Goal: Register for event/course

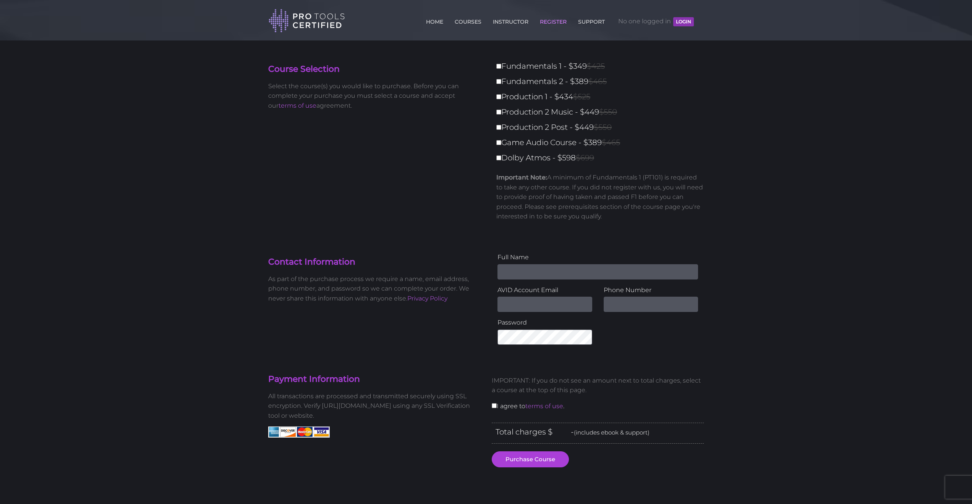
click at [499, 67] on input "Fundamentals 1 - $349 $425" at bounding box center [498, 66] width 5 height 5
checkbox input "true"
type input "349"
click at [463, 19] on link "COURSES" at bounding box center [468, 20] width 31 height 12
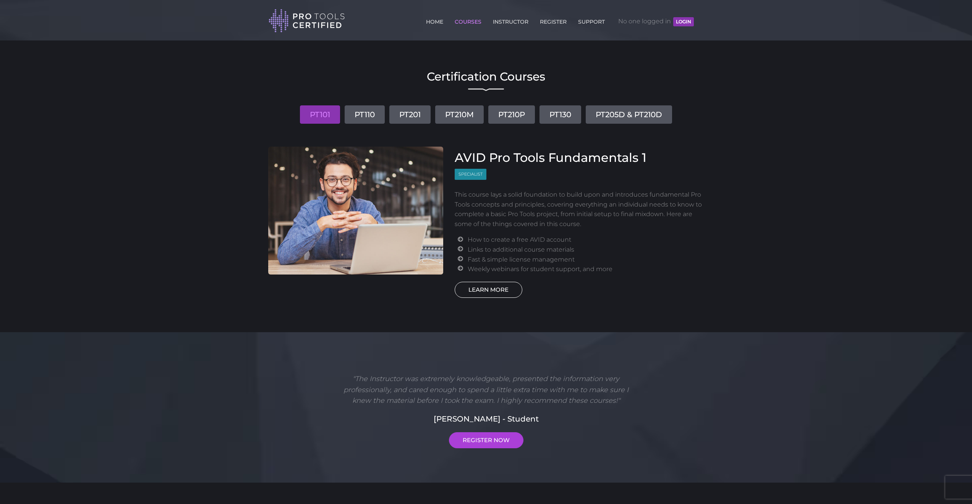
click at [495, 292] on link "LEARN MORE" at bounding box center [489, 290] width 68 height 16
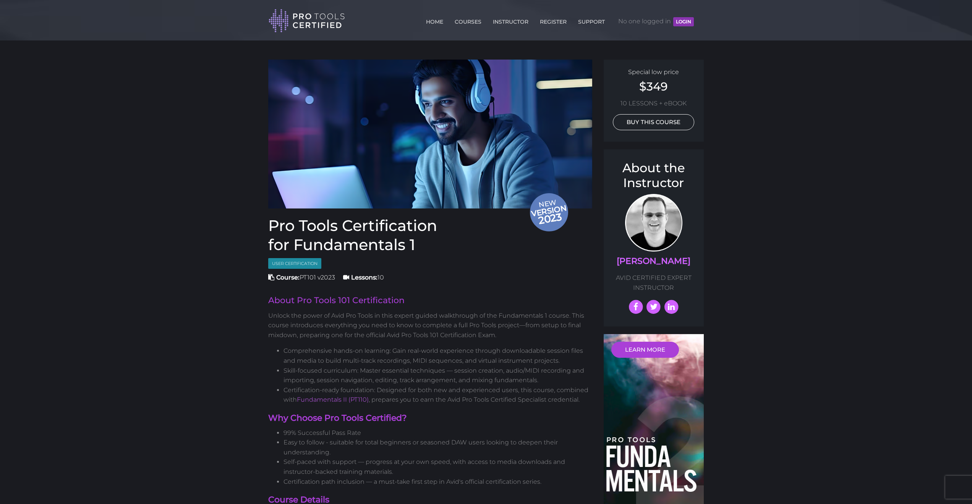
click at [633, 121] on link "BUY THIS COURSE" at bounding box center [653, 122] width 81 height 16
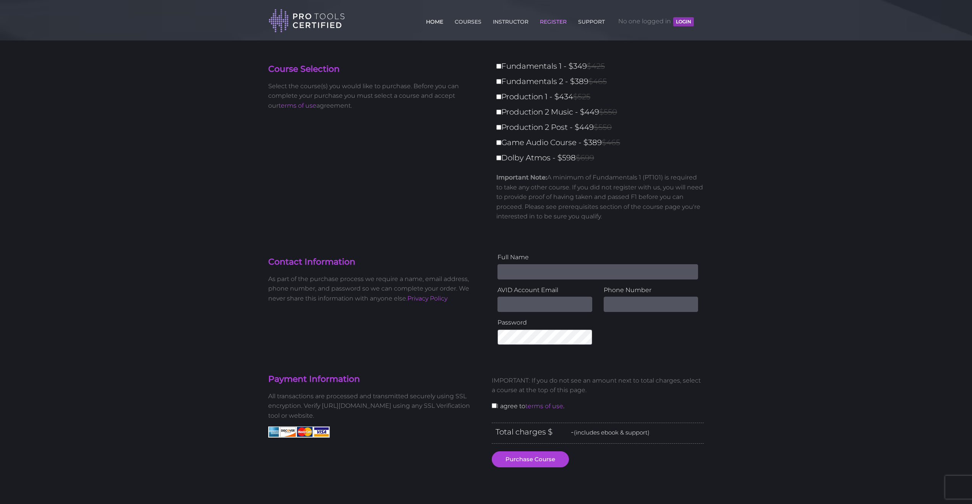
click at [428, 24] on link "HOME" at bounding box center [434, 20] width 21 height 12
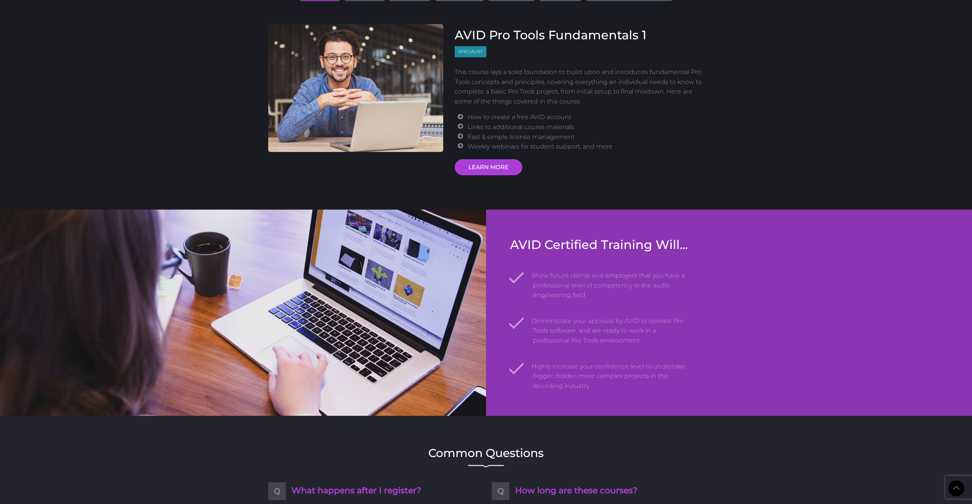
scroll to position [814, 0]
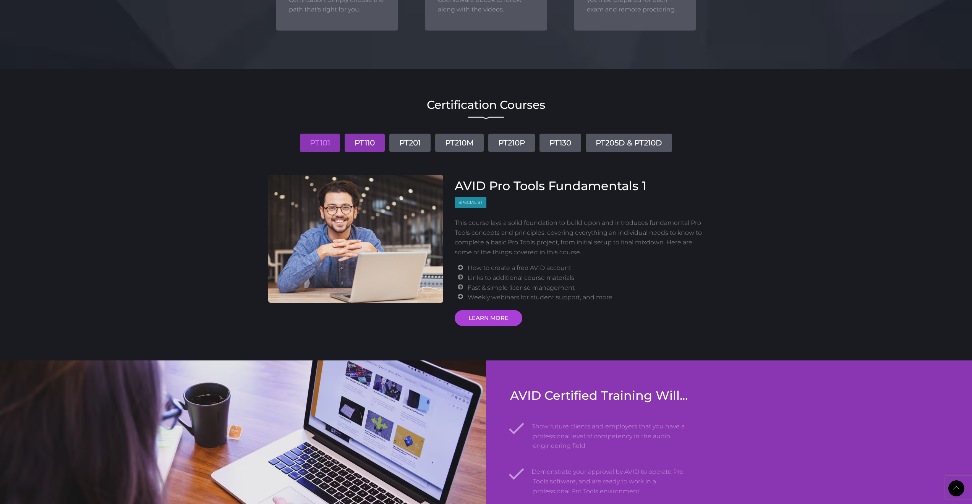
click at [363, 134] on link "PT110" at bounding box center [365, 143] width 40 height 18
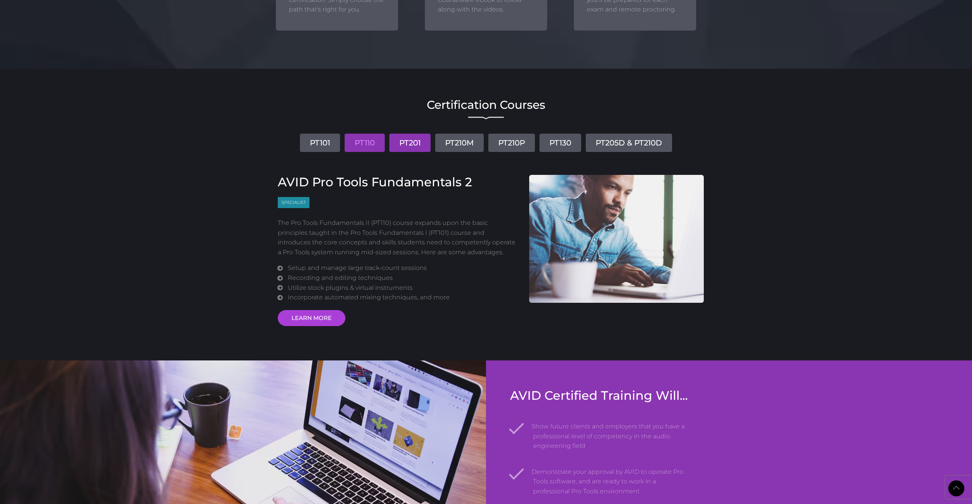
click at [402, 136] on link "PT201" at bounding box center [409, 143] width 41 height 18
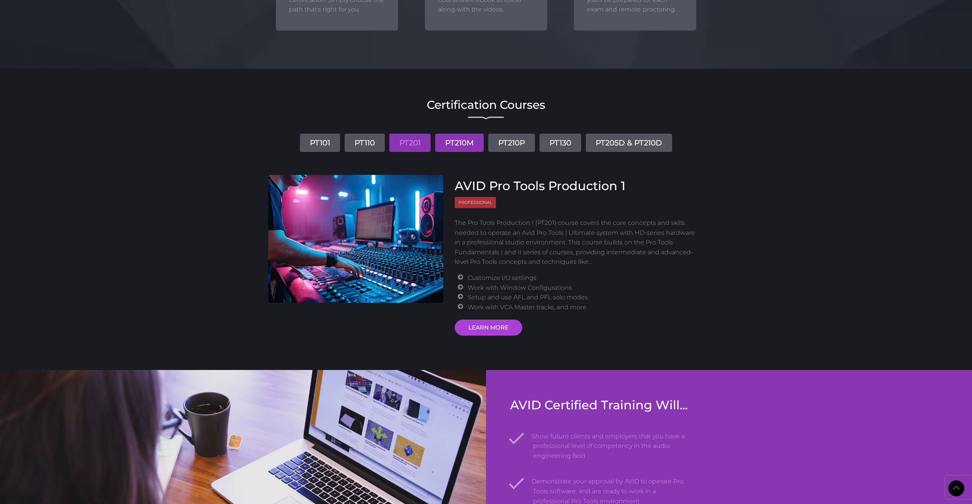
click at [447, 136] on link "PT210M" at bounding box center [459, 143] width 49 height 18
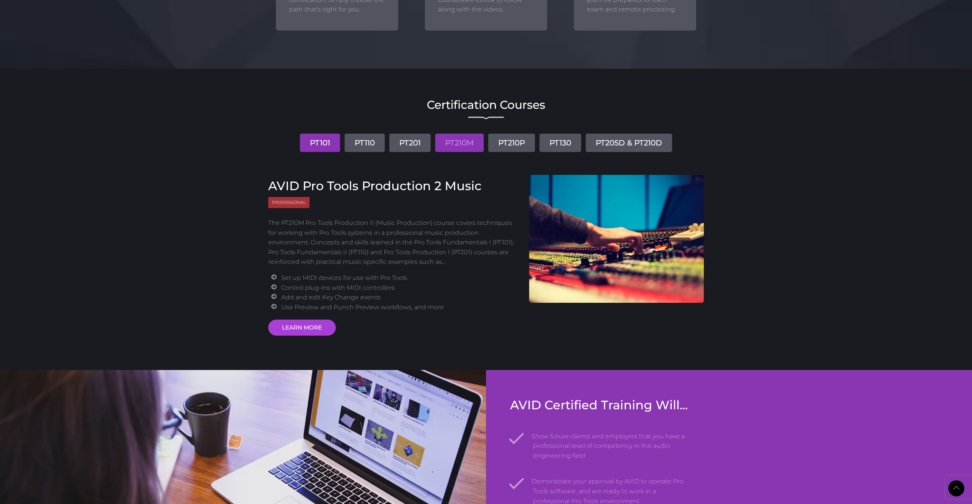
click at [304, 134] on link "PT101" at bounding box center [320, 143] width 40 height 18
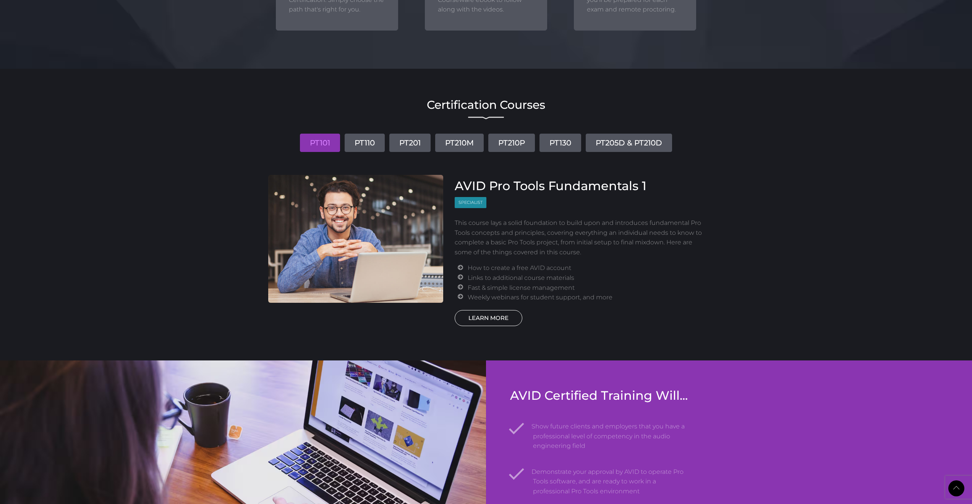
click at [503, 313] on link "LEARN MORE" at bounding box center [489, 318] width 68 height 16
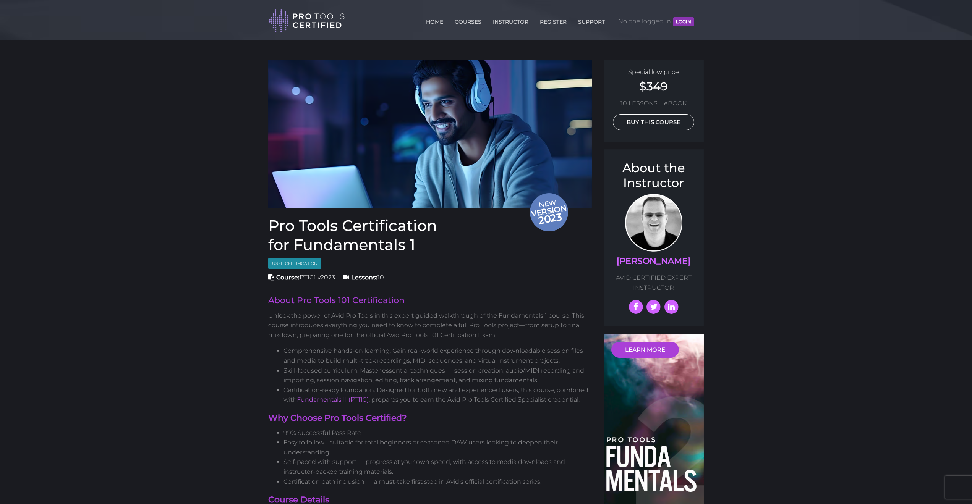
click at [682, 121] on link "BUY THIS COURSE" at bounding box center [653, 122] width 81 height 16
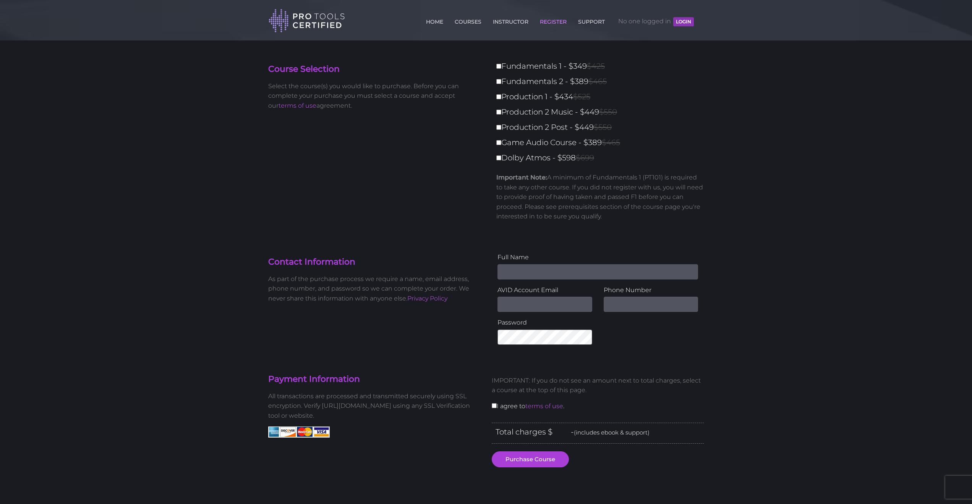
click at [498, 66] on input "Fundamentals 1 - $349 $425" at bounding box center [498, 66] width 5 height 5
checkbox input "true"
type input "349"
click at [498, 79] on label "Fundamentals 2 - $389 $465" at bounding box center [602, 81] width 212 height 13
click at [498, 79] on input "Fundamentals 2 - $389 $465" at bounding box center [498, 81] width 5 height 5
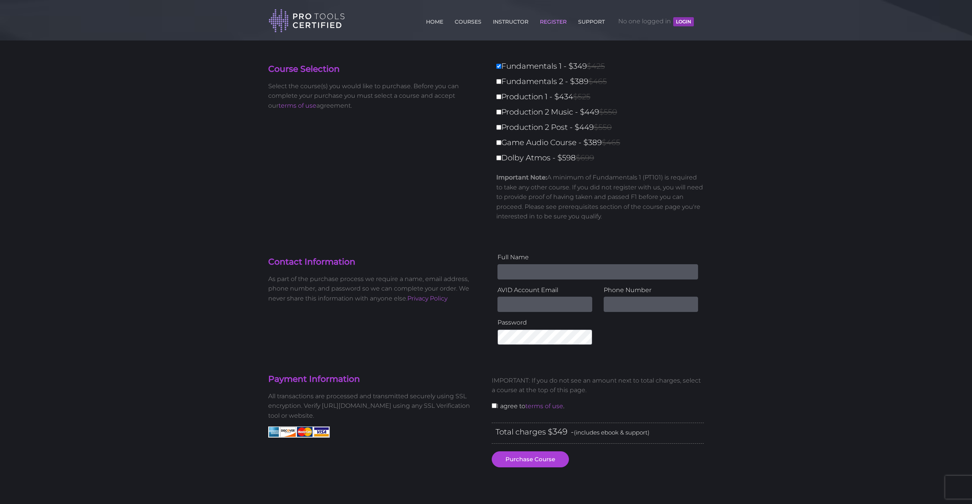
checkbox input "true"
type input "738"
click at [432, 20] on link "HOME" at bounding box center [434, 20] width 21 height 12
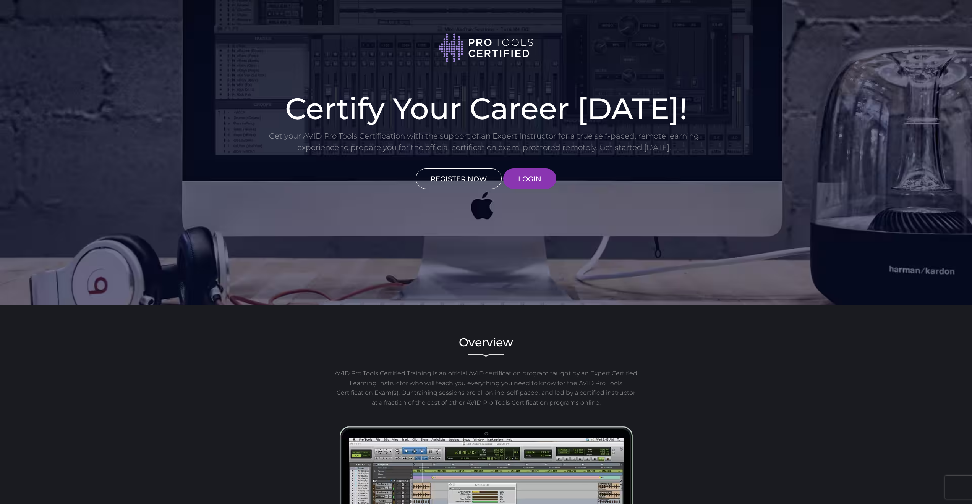
click at [451, 176] on link "REGISTER NOW" at bounding box center [459, 178] width 86 height 21
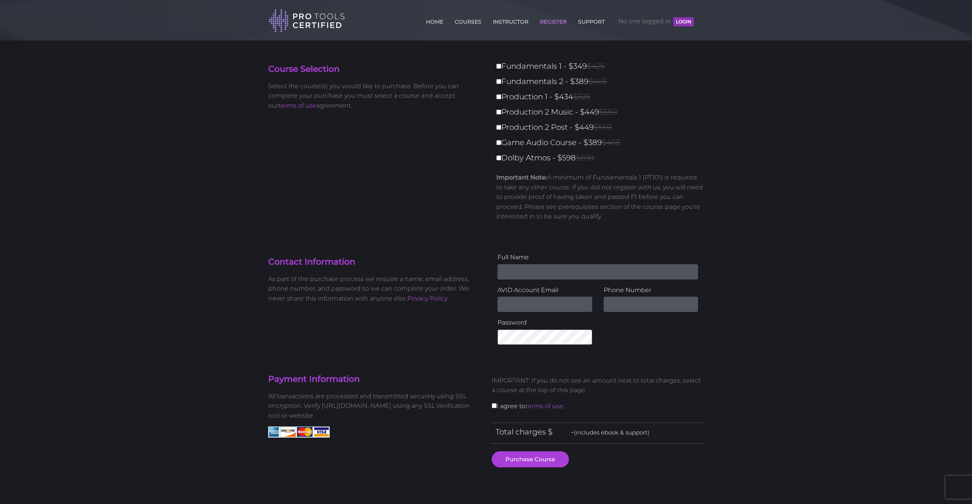
click at [497, 68] on input "Fundamentals 1 - $349 $425" at bounding box center [498, 66] width 5 height 5
checkbox input "true"
type input "349"
click at [498, 81] on input "Fundamentals 2 - $389 $465" at bounding box center [498, 81] width 5 height 5
checkbox input "true"
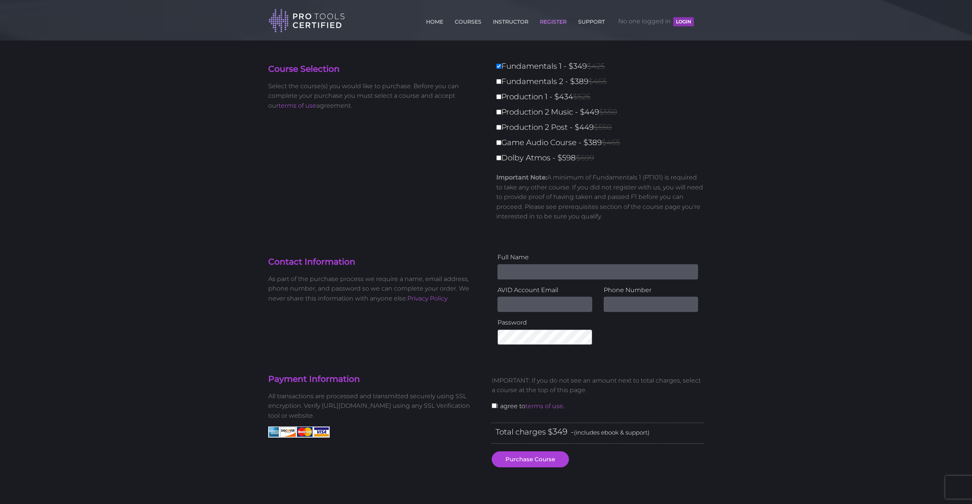
type input "738"
type input "[PERSON_NAME]"
click at [567, 251] on section "Contact Information As part of the purchase process we require a name, email ad…" at bounding box center [485, 291] width 447 height 117
click at [570, 175] on p "Important Note: A minimum of Fundamentals 1 (PT101) is required to take any oth…" at bounding box center [599, 197] width 207 height 49
